Goal: Book appointment/travel/reservation

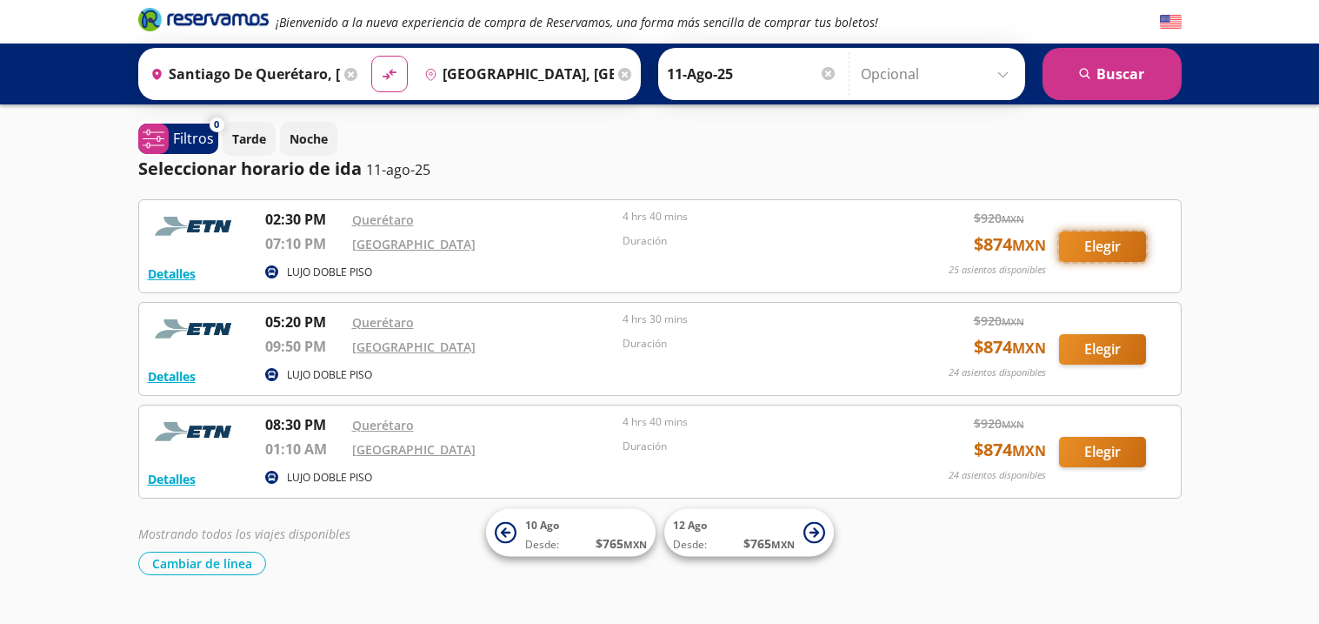
click at [1125, 252] on button "Elegir" at bounding box center [1102, 246] width 87 height 30
type input "Santiago de Querétaro, [GEOGRAPHIC_DATA]"
type input "[GEOGRAPHIC_DATA], [GEOGRAPHIC_DATA]"
